Goal: Use online tool/utility

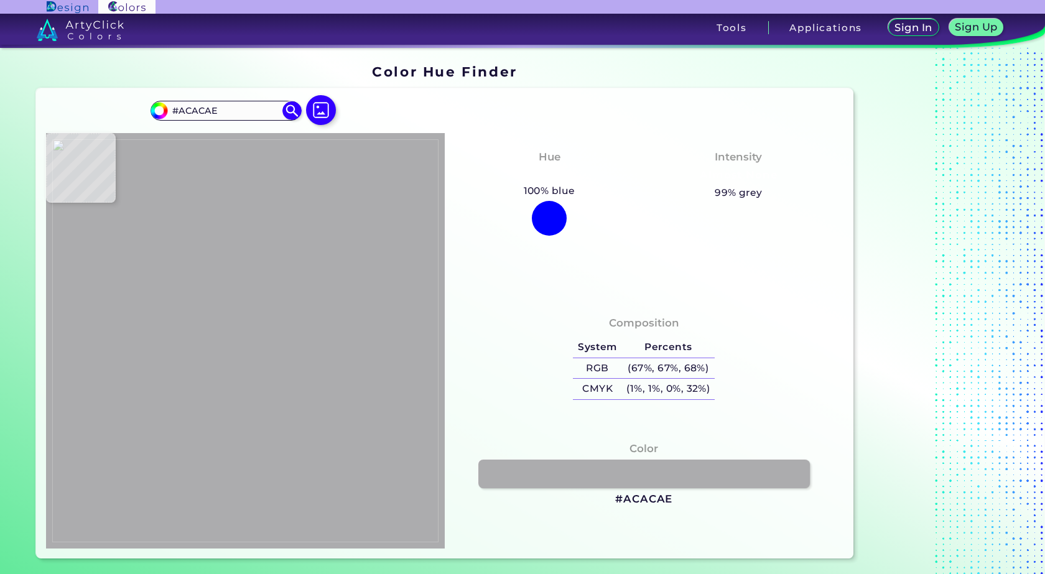
type input "#8a8581"
type input "#8A8581"
type input "#1d1f2b"
type input "#1D1F2B"
type input "#1e1e28"
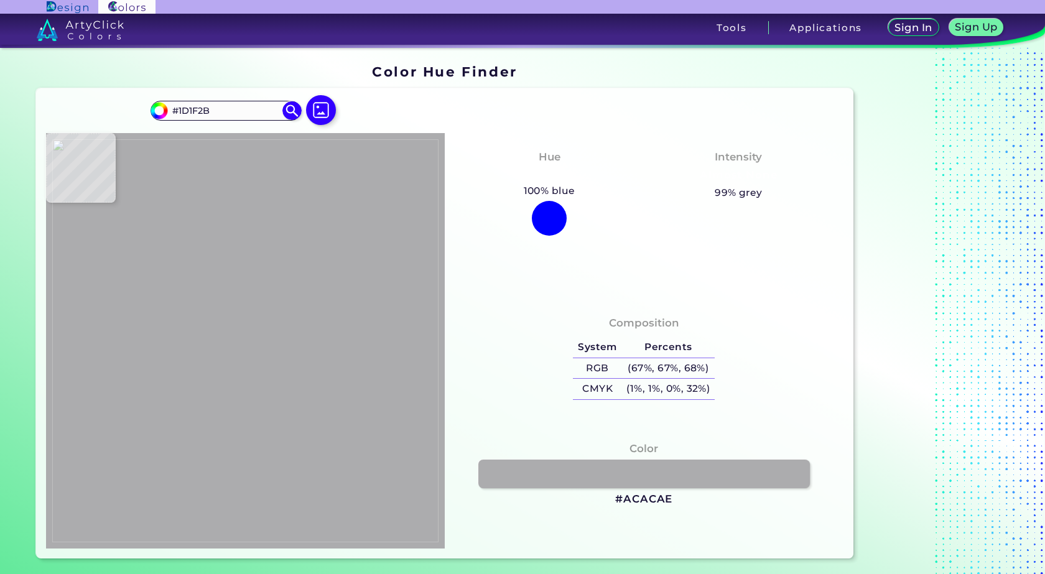
type input "#1E1E28"
type input "#000000"
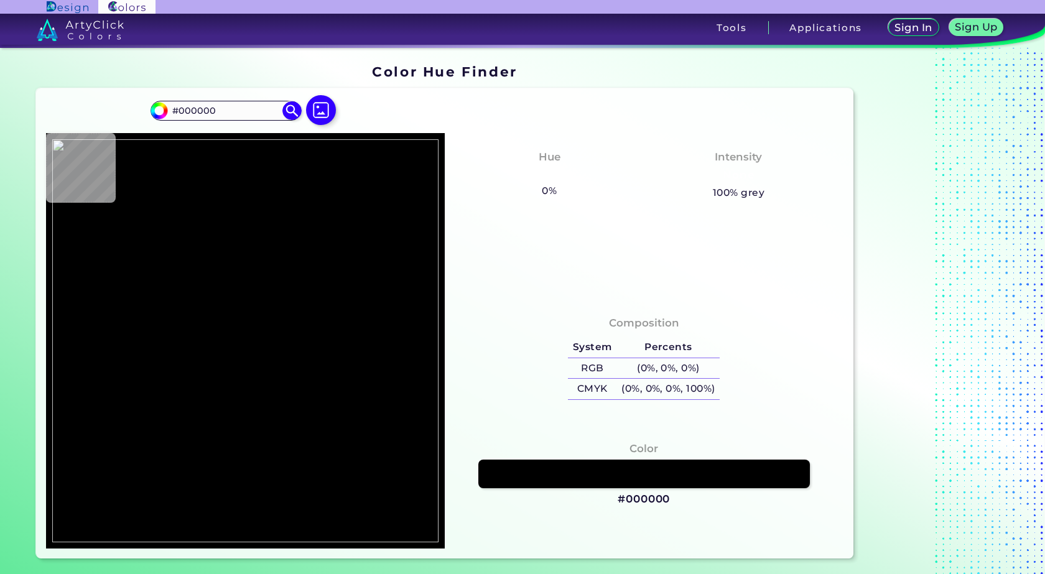
type input "#aaaaaa"
type input "#AAAAAA"
type input "#ababab"
type input "#ABABAB"
type input "#aba9aa"
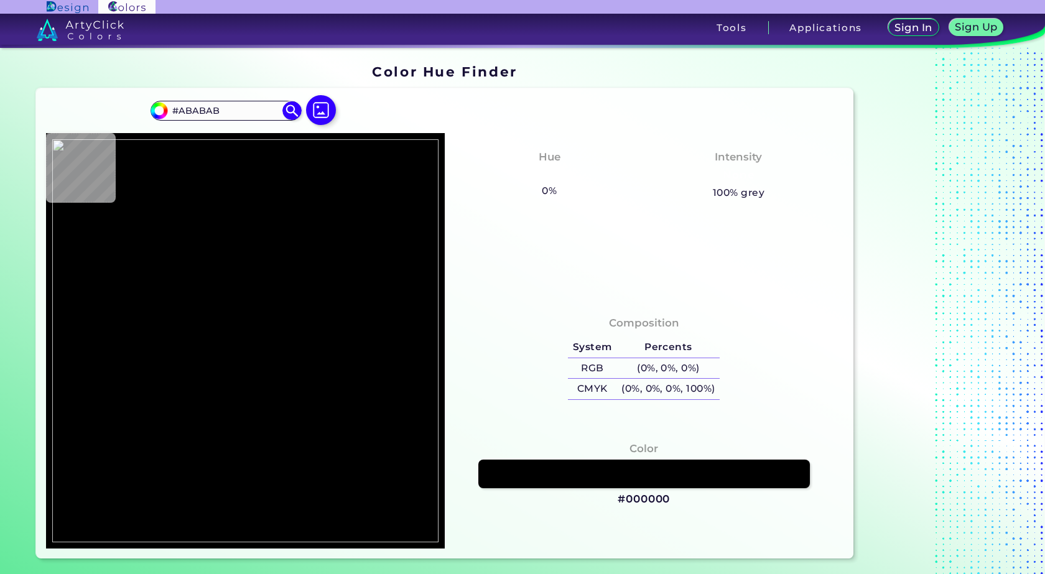
type input "#ABA9AA"
type input "#000000"
